Goal: Communication & Community: Answer question/provide support

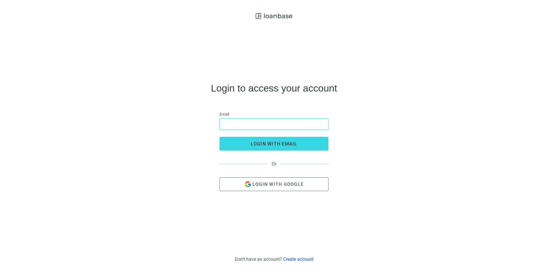
click at [254, 127] on input "email" at bounding box center [273, 124] width 101 height 11
type input "**********"
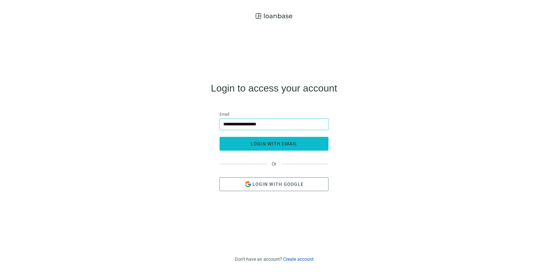
click at [236, 143] on button "login with email" at bounding box center [274, 144] width 109 height 14
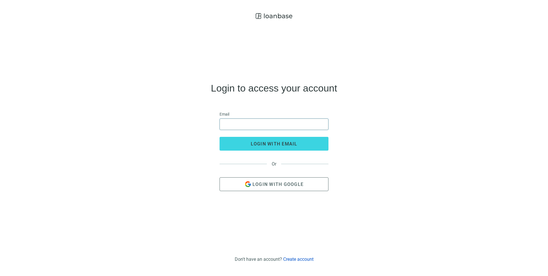
click at [271, 124] on input "email" at bounding box center [273, 124] width 101 height 11
type input "**********"
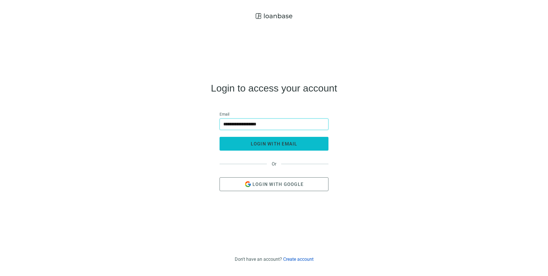
click at [261, 142] on span "login with email" at bounding box center [274, 143] width 47 height 5
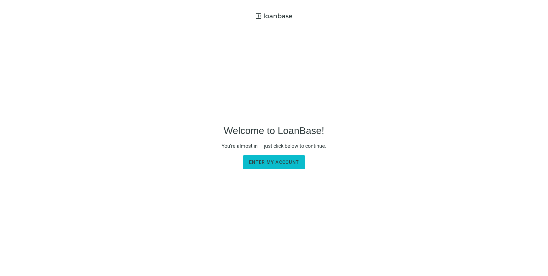
click at [274, 161] on span "Enter my account" at bounding box center [274, 161] width 50 height 5
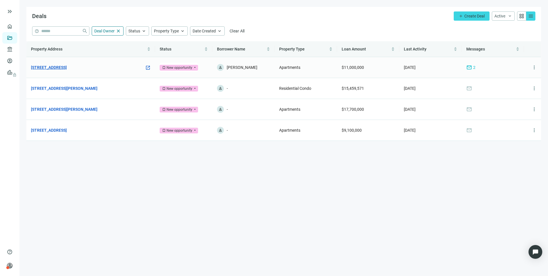
click at [58, 66] on link "[STREET_ADDRESS]" at bounding box center [49, 67] width 36 height 6
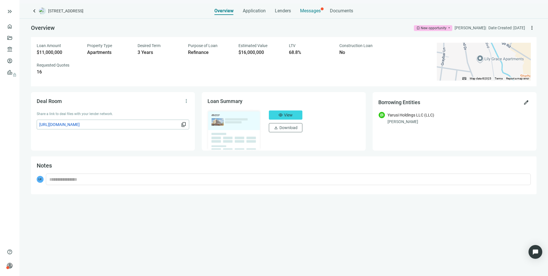
click at [310, 11] on span "Messages" at bounding box center [310, 10] width 21 height 5
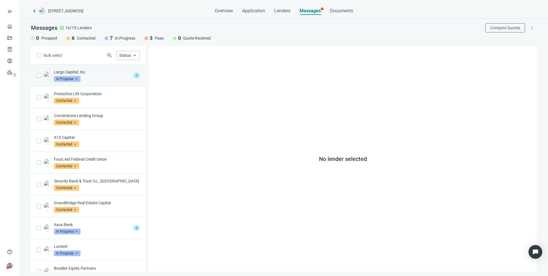
click at [104, 76] on div "Largo Capital, Inc. In Progress arrow_drop_down" at bounding box center [92, 75] width 77 height 13
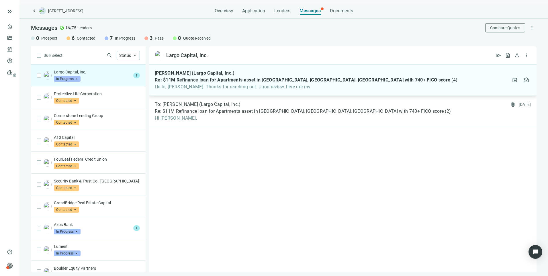
click at [255, 85] on span "Hello, [PERSON_NAME]. Thanks for reaching out. Upon review, here are my" at bounding box center [306, 87] width 303 height 6
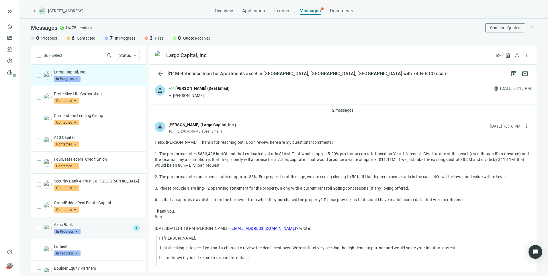
click at [96, 234] on div "Axos Bank In Progress arrow_drop_down 1" at bounding box center [88, 228] width 115 height 22
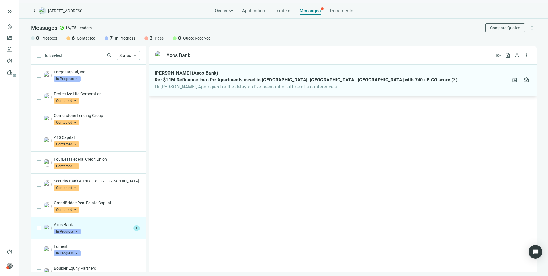
click at [267, 88] on span "Hi [PERSON_NAME], Apologies for the delay as I’ve been out of office at a confe…" at bounding box center [306, 87] width 303 height 6
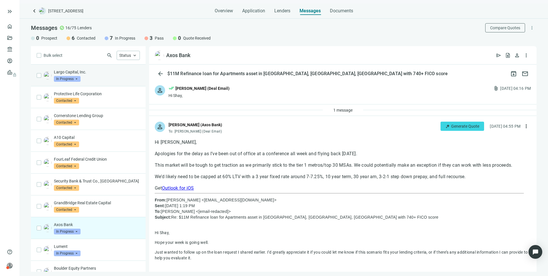
click at [88, 73] on p "Largo Capital, Inc." at bounding box center [97, 72] width 86 height 6
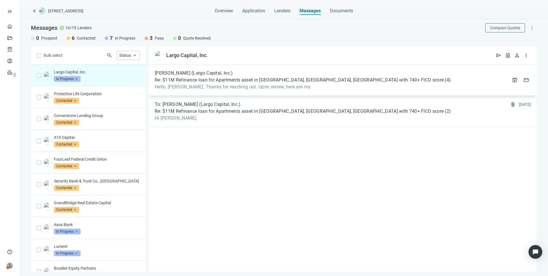
click at [245, 84] on span "Hello, [PERSON_NAME]. Thanks for reaching out. Upon review, here are my" at bounding box center [303, 87] width 296 height 6
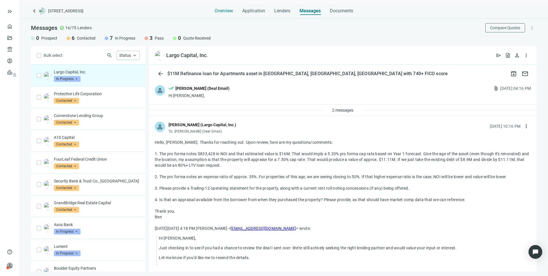
click at [229, 10] on span "Overview" at bounding box center [224, 11] width 18 height 6
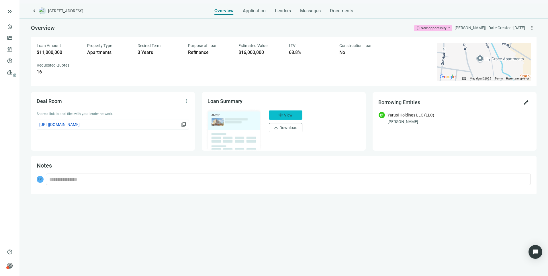
click at [286, 114] on span "View" at bounding box center [288, 115] width 9 height 5
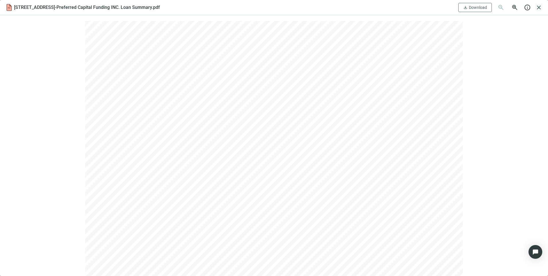
click at [537, 9] on span "close" at bounding box center [539, 7] width 7 height 7
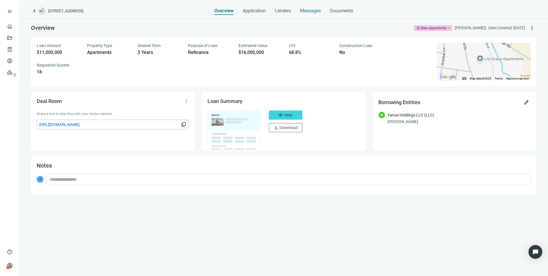
click at [310, 11] on span "Messages" at bounding box center [310, 10] width 21 height 5
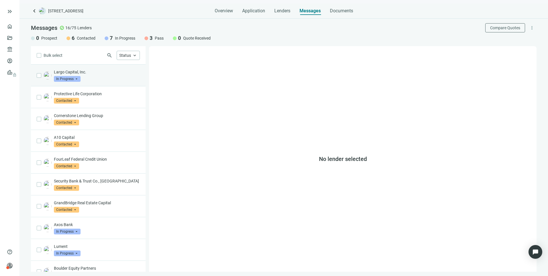
click at [91, 73] on p "Largo Capital, Inc." at bounding box center [97, 72] width 86 height 6
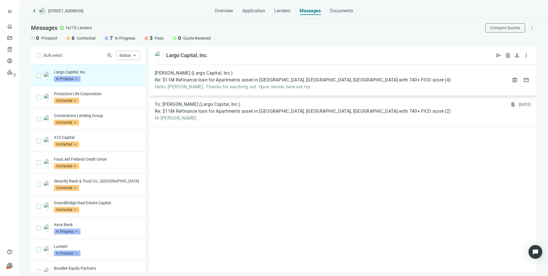
click at [248, 82] on span "Re: $11M Refinance loan for Apartments asset in [GEOGRAPHIC_DATA], [GEOGRAPHIC_…" at bounding box center [299, 80] width 289 height 6
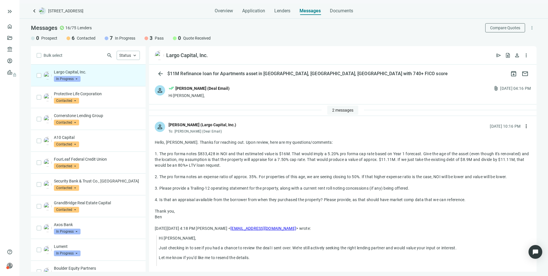
click at [336, 110] on span "2 messages" at bounding box center [342, 110] width 21 height 5
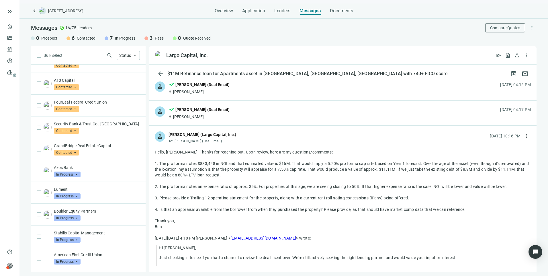
scroll to position [142, 0]
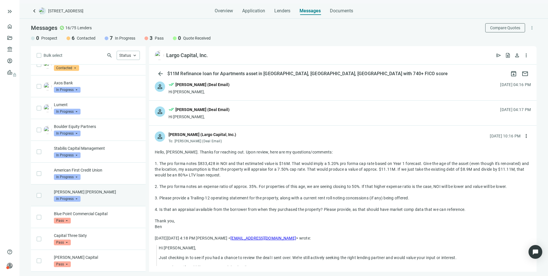
click at [91, 188] on div "[PERSON_NAME] [PERSON_NAME] In Progress arrow_drop_down" at bounding box center [88, 195] width 115 height 22
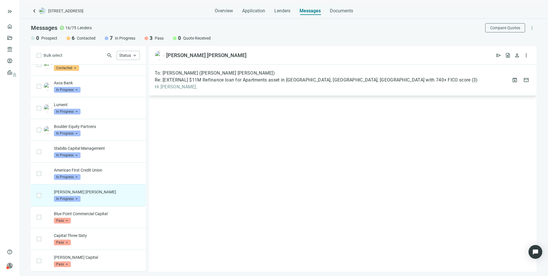
click at [227, 76] on div "To: [PERSON_NAME] ([PERSON_NAME] [PERSON_NAME]) Re: [EXTERNAL] $11M Refinance l…" at bounding box center [316, 79] width 323 height 19
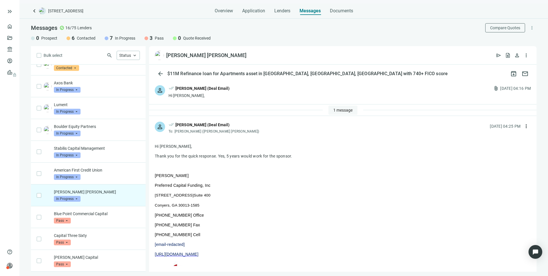
click at [339, 111] on span "1 message" at bounding box center [342, 110] width 19 height 5
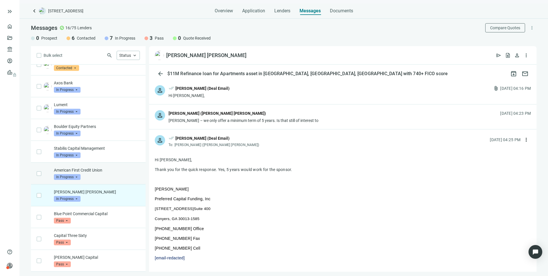
click at [105, 174] on div "American First Credit Union In Progress arrow_drop_down" at bounding box center [97, 173] width 86 height 13
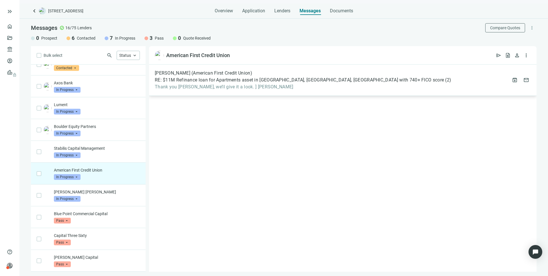
click at [265, 88] on span "Thank you [PERSON_NAME], we’ll give it a look. ] [PERSON_NAME]" at bounding box center [303, 87] width 296 height 6
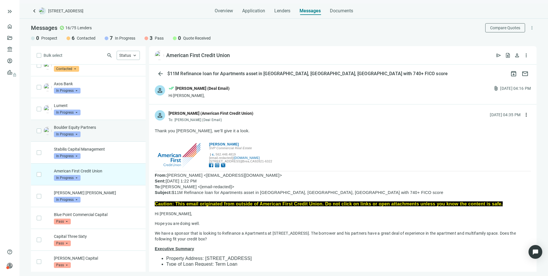
scroll to position [142, 0]
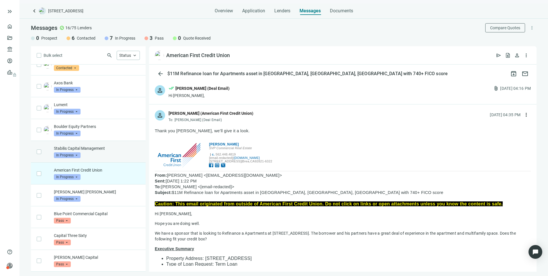
click at [101, 156] on div "Stabilis Capital Management In Progress arrow_drop_down" at bounding box center [97, 151] width 86 height 13
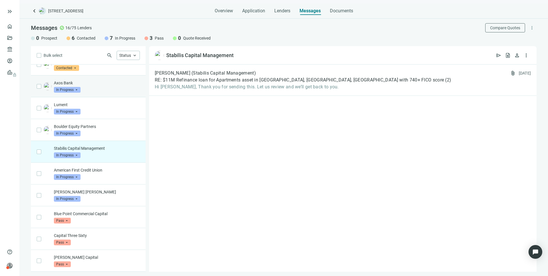
click at [97, 87] on div "Axos Bank In Progress arrow_drop_down" at bounding box center [97, 86] width 86 height 13
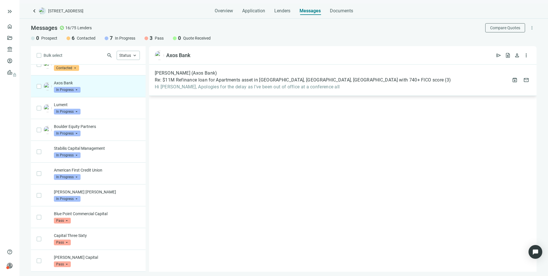
click at [271, 70] on div "[PERSON_NAME] (Axos Bank) Re: $11M Refinance loan for Apartments asset in [GEOG…" at bounding box center [343, 80] width 388 height 31
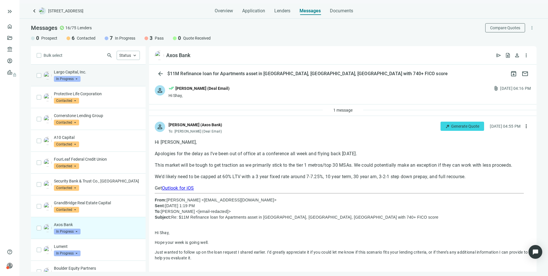
click at [98, 70] on p "Largo Capital, Inc." at bounding box center [97, 72] width 86 height 6
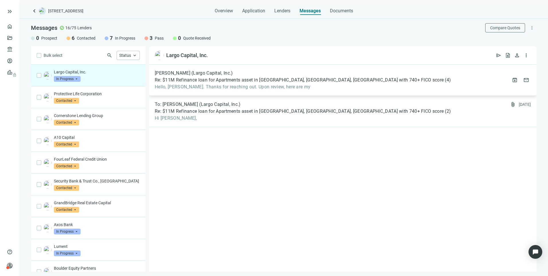
click at [273, 85] on span "Hello, [PERSON_NAME]. Thanks for reaching out. Upon review, here are my" at bounding box center [303, 87] width 296 height 6
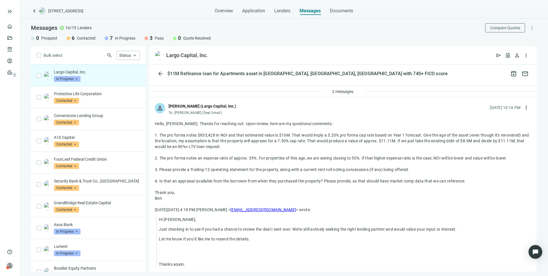
scroll to position [87, 0]
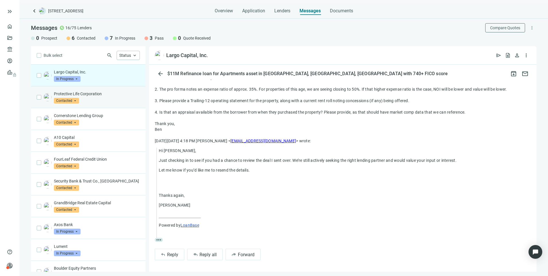
click at [117, 98] on div "Protective Life Corporation Contacted arrow_drop_down" at bounding box center [97, 97] width 86 height 13
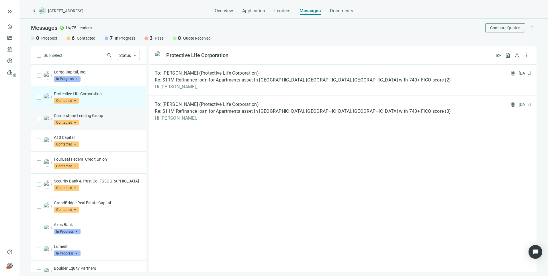
click at [116, 118] on p "Cornerstone Lending Group" at bounding box center [97, 116] width 86 height 6
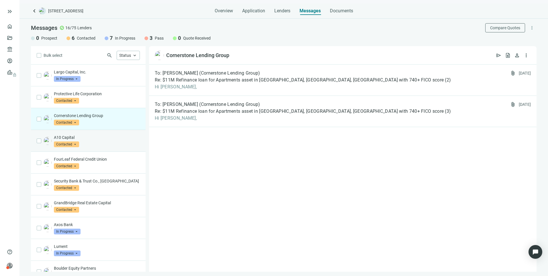
click at [116, 134] on div "A10 Capital Contacted arrow_drop_down" at bounding box center [88, 141] width 115 height 22
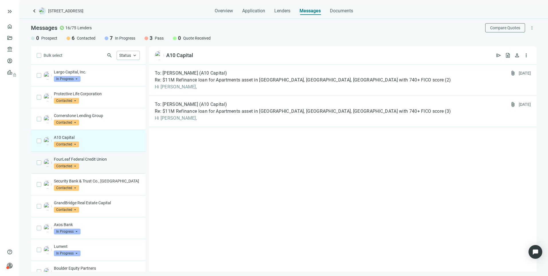
click at [115, 158] on p "FourLeaf Federal Credit Union" at bounding box center [97, 159] width 86 height 6
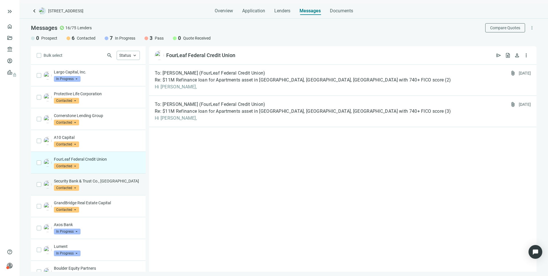
click at [116, 187] on div "Security Bank & Trust Co., [GEOGRAPHIC_DATA] Contacted arrow_drop_down" at bounding box center [97, 184] width 86 height 13
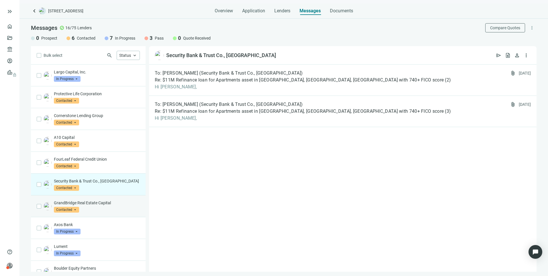
click at [112, 208] on div "GrandBridge Real Estate Capital Contacted arrow_drop_down" at bounding box center [97, 206] width 86 height 13
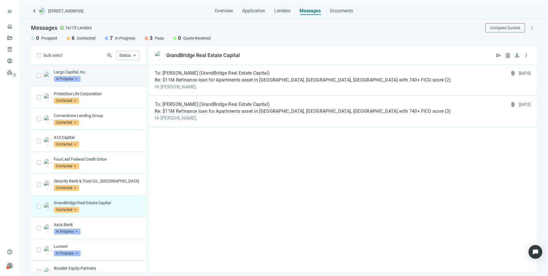
click at [109, 79] on div "Largo Capital, Inc. In Progress arrow_drop_down" at bounding box center [97, 75] width 86 height 13
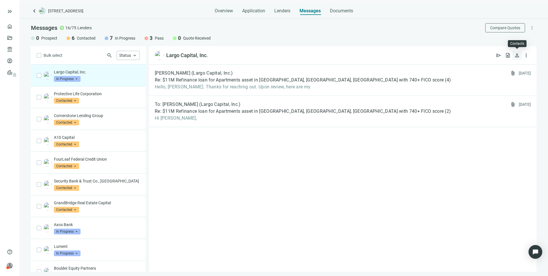
click at [519, 55] on span "person" at bounding box center [517, 55] width 6 height 6
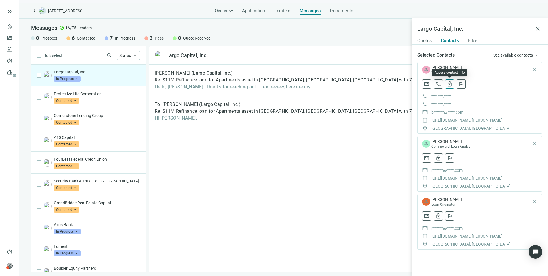
click at [450, 86] on span "lock_open" at bounding box center [450, 84] width 6 height 6
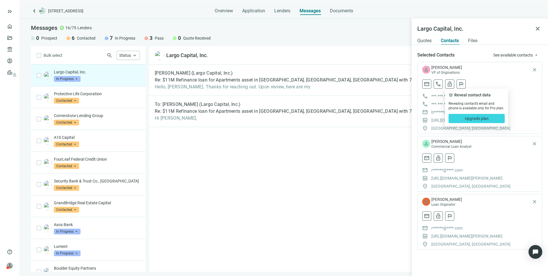
click at [522, 88] on div "mail call lock_open crown Reveal contact data Revealing contact’s email and pho…" at bounding box center [479, 83] width 115 height 9
click at [455, 118] on link "[URL][DOMAIN_NAME][PERSON_NAME]" at bounding box center [466, 120] width 71 height 6
click at [539, 31] on span "close" at bounding box center [537, 28] width 7 height 7
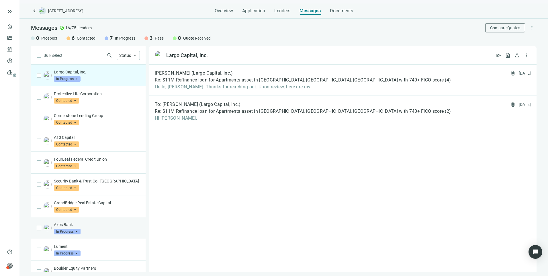
click at [89, 228] on div "Axos Bank In Progress arrow_drop_down" at bounding box center [97, 228] width 86 height 13
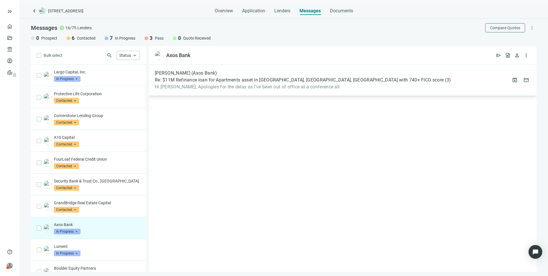
click at [247, 86] on span "Hi [PERSON_NAME], Apologies for the delay as I’ve been out of office at a confe…" at bounding box center [303, 87] width 296 height 6
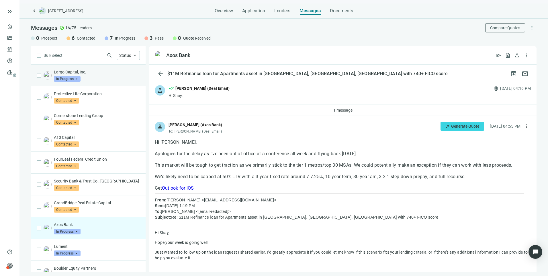
click at [88, 78] on div "Largo Capital, Inc. In Progress arrow_drop_down" at bounding box center [97, 75] width 86 height 13
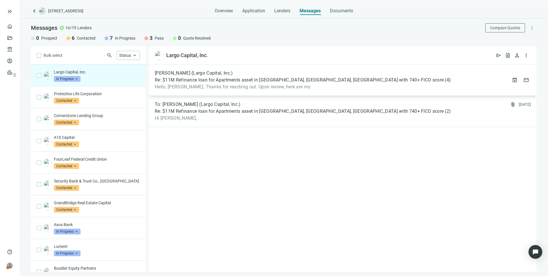
click at [293, 76] on div "[PERSON_NAME] (Largo Capital, Inc.) Re: $11M Refinance loan for Apartments asse…" at bounding box center [303, 79] width 296 height 19
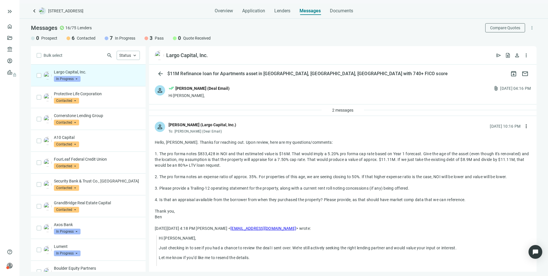
scroll to position [87, 0]
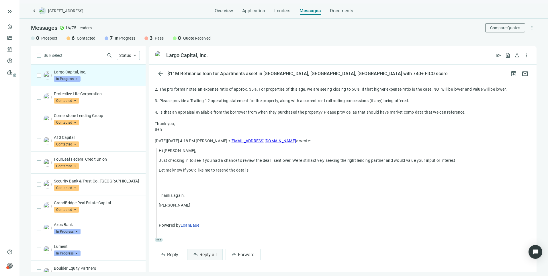
click at [207, 254] on span "Reply all" at bounding box center [208, 254] width 17 height 5
type textarea "**********"
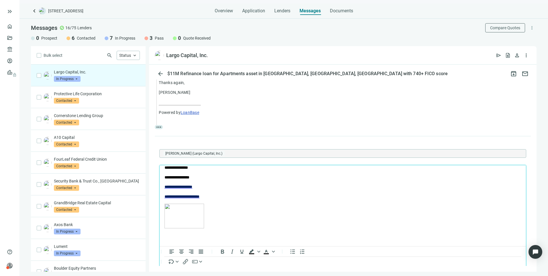
scroll to position [230, 0]
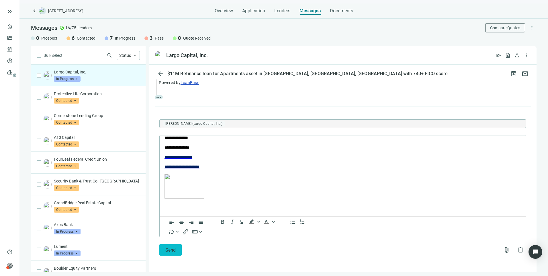
click at [169, 248] on span "Send" at bounding box center [170, 249] width 10 height 5
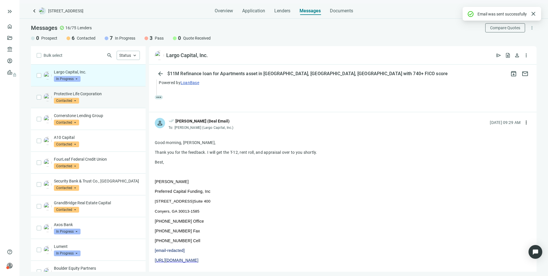
click at [79, 96] on p "Protective Life Corporation" at bounding box center [97, 94] width 86 height 6
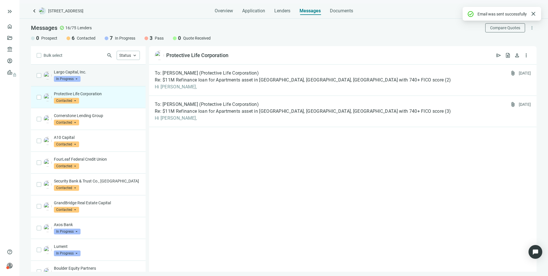
click at [105, 80] on div "Largo Capital, Inc. In Progress arrow_drop_down" at bounding box center [97, 75] width 86 height 13
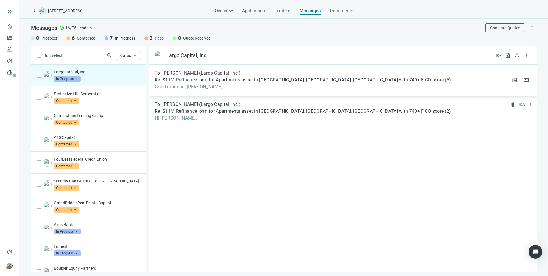
click at [283, 89] on span "Good morning, [PERSON_NAME]," at bounding box center [303, 87] width 296 height 6
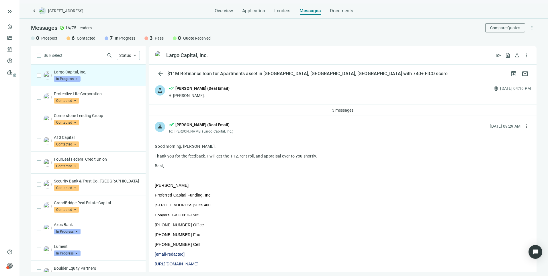
click at [228, 89] on div "person done_all [PERSON_NAME] (Deal Email) Hi [PERSON_NAME], attach_file [DATE]…" at bounding box center [343, 91] width 388 height 25
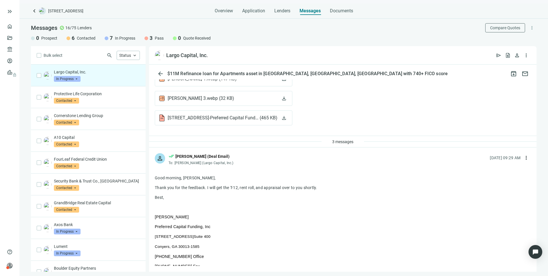
scroll to position [487, 0]
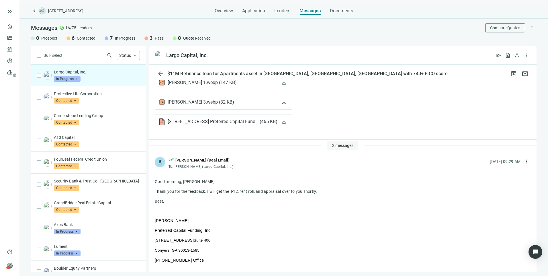
click at [335, 146] on span "3 messages" at bounding box center [342, 145] width 21 height 5
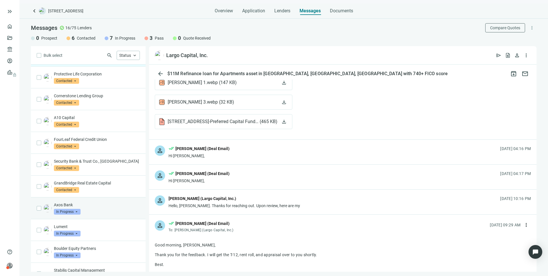
scroll to position [29, 0]
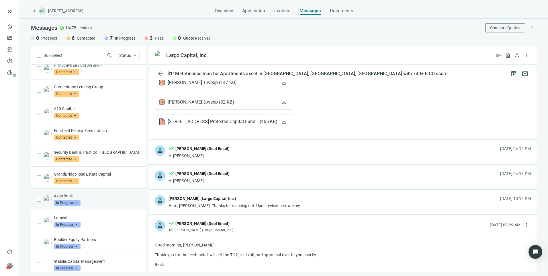
click at [94, 227] on div "Lument In Progress arrow_drop_down" at bounding box center [97, 221] width 86 height 13
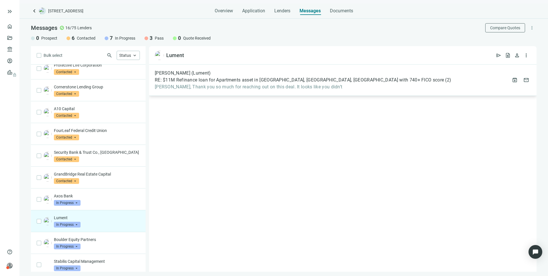
click at [261, 70] on div "[PERSON_NAME] (Lument) RE: $11M Refinance loan for Apartments asset in [GEOGRAP…" at bounding box center [343, 80] width 388 height 31
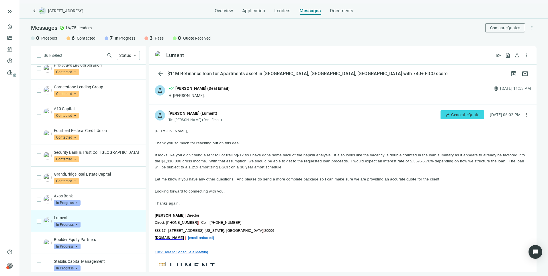
click at [254, 91] on div "person done_all [PERSON_NAME] (Deal Email) Hi [PERSON_NAME], attach_file [DATE]…" at bounding box center [343, 91] width 388 height 25
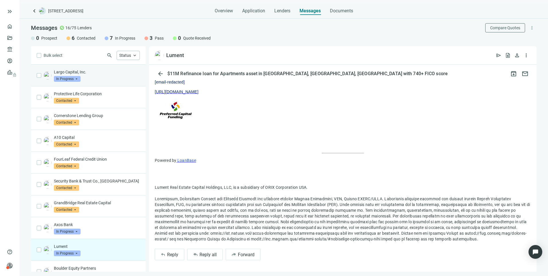
click at [97, 77] on div "Largo Capital, Inc. In Progress arrow_drop_down" at bounding box center [97, 75] width 86 height 13
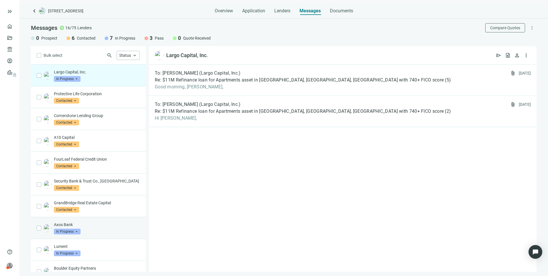
click at [101, 229] on div "Axos Bank In Progress arrow_drop_down" at bounding box center [97, 228] width 86 height 13
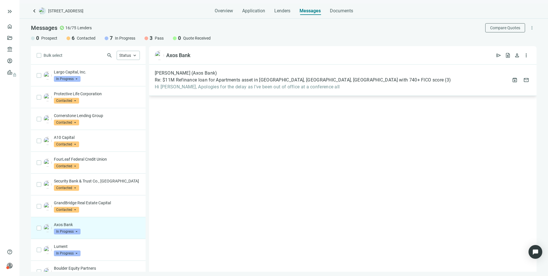
click at [373, 82] on div "[PERSON_NAME] (Axos Bank) Re: $11M Refinance loan for Apartments asset in [GEOG…" at bounding box center [343, 80] width 388 height 31
